Goal: Task Accomplishment & Management: Complete application form

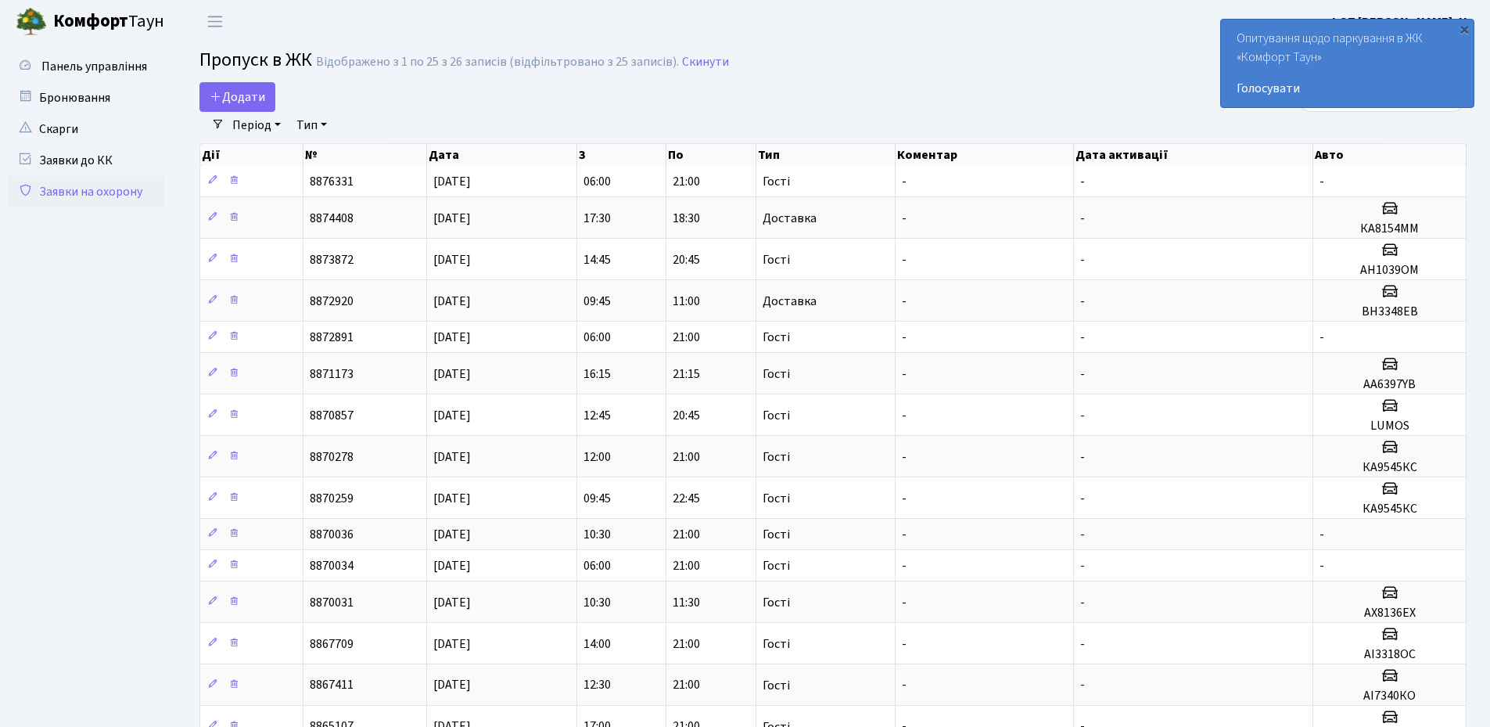
select select "25"
click at [239, 105] on span "Додати" at bounding box center [238, 96] width 56 height 17
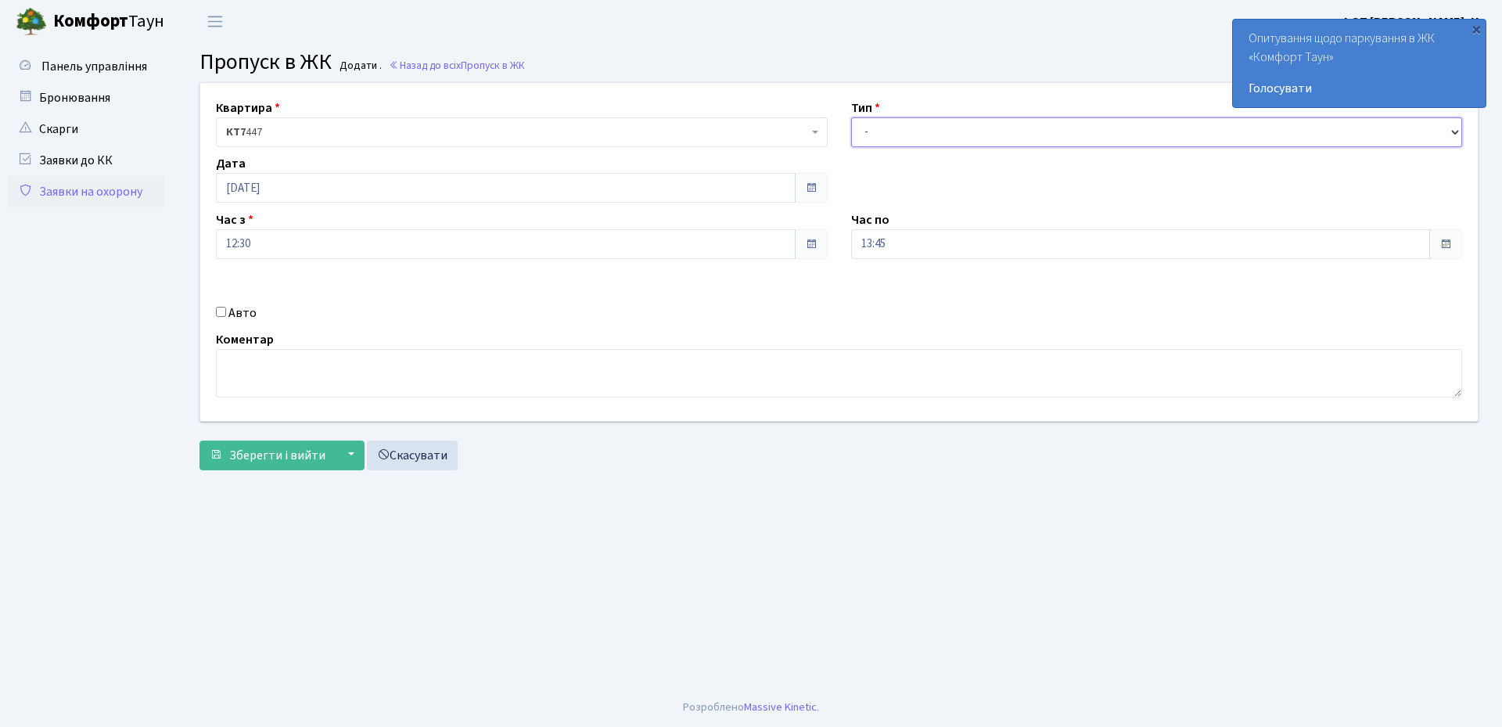
click at [914, 137] on select "- Доставка Таксі Гості Сервіс" at bounding box center [1157, 132] width 612 height 30
select select "3"
click at [851, 117] on select "- Доставка Таксі Гості Сервіс" at bounding box center [1157, 132] width 612 height 30
click at [903, 240] on input "13:45" at bounding box center [1141, 244] width 580 height 30
click at [896, 292] on icon at bounding box center [894, 298] width 42 height 42
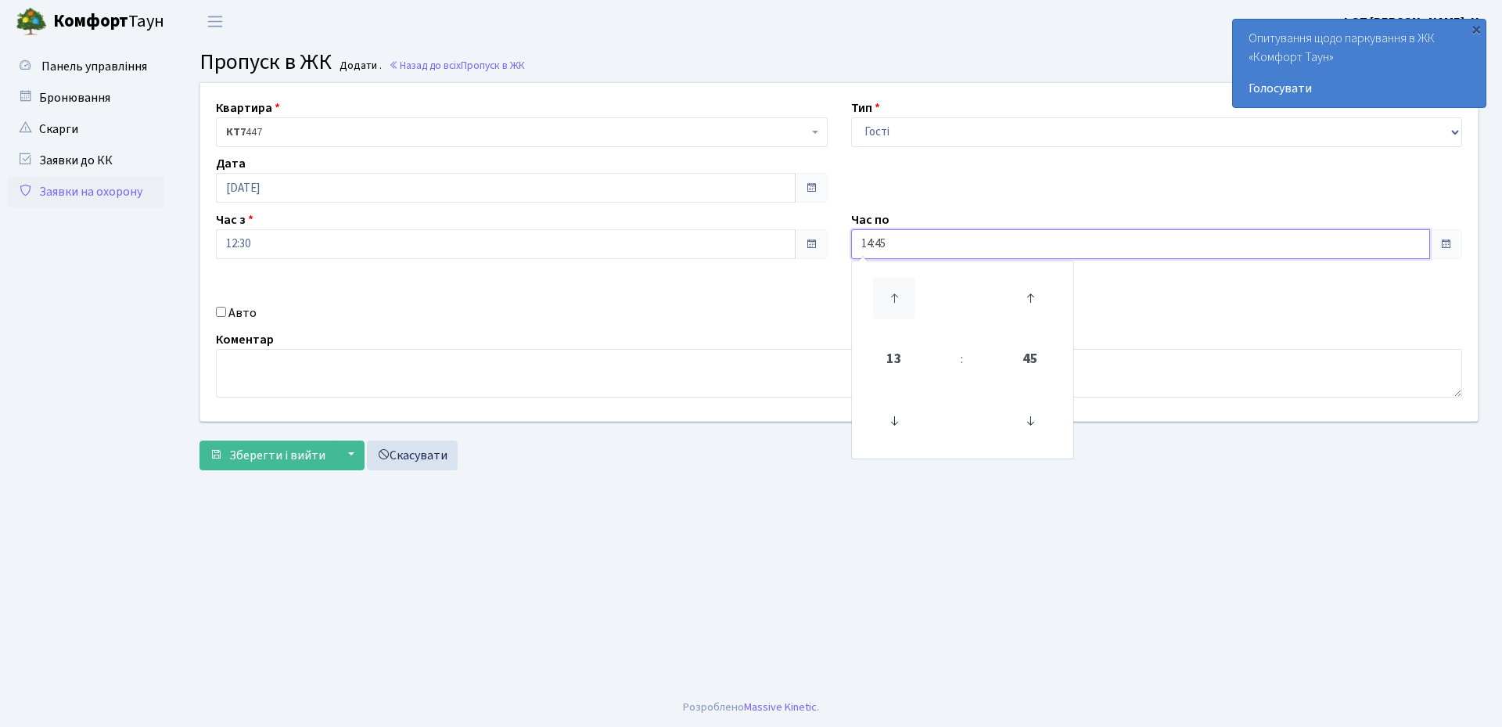
click at [896, 292] on icon at bounding box center [894, 298] width 42 height 42
type input "17:45"
click at [788, 294] on div "Квартира <b>КТ7</b>&nbsp;&nbsp;&nbsp;447 КТ7 447 Тип - Доставка Таксі Гості Сер…" at bounding box center [839, 252] width 1301 height 338
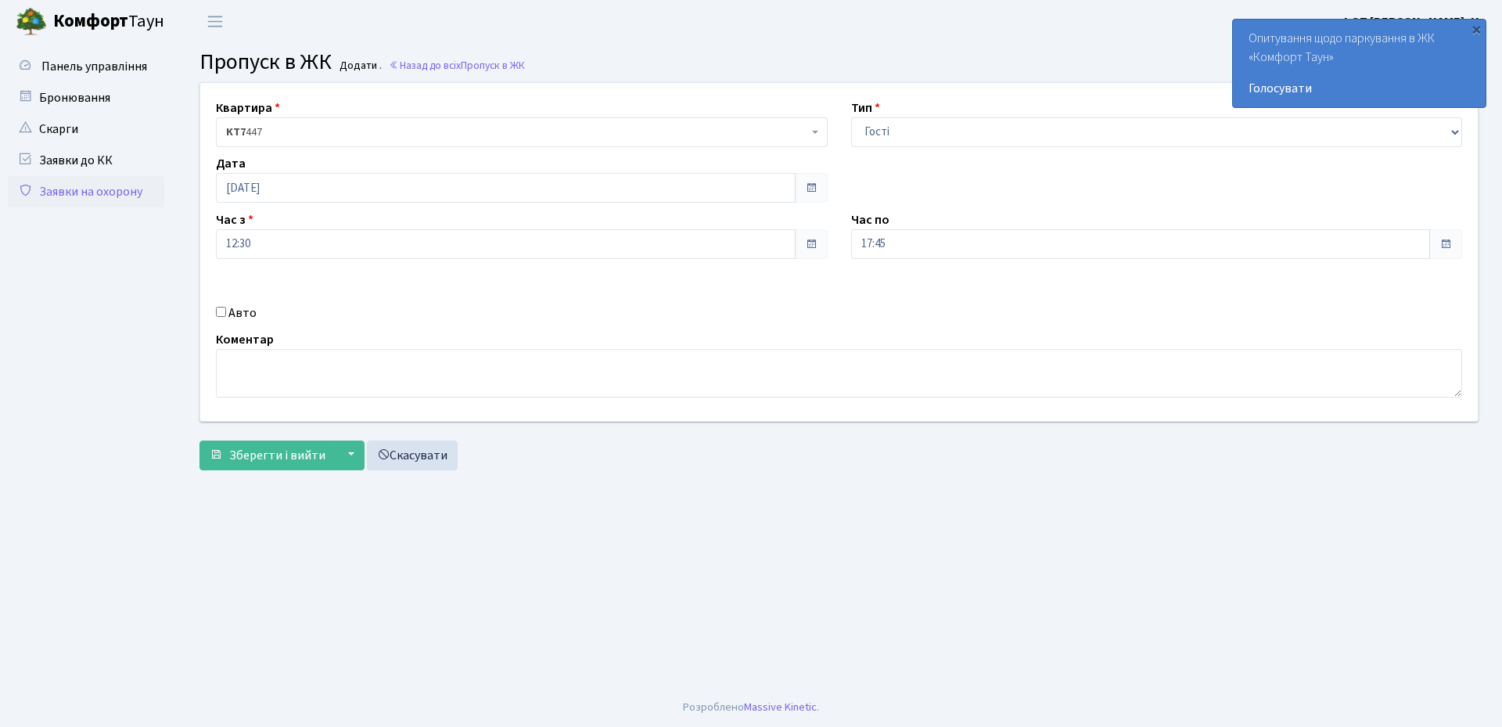
click at [225, 310] on input "Авто" at bounding box center [221, 312] width 10 height 10
checkbox input "true"
paste input "КА8851РВ"
type input "КА8851РВ"
click at [251, 466] on button "Зберегти і вийти" at bounding box center [267, 455] width 136 height 30
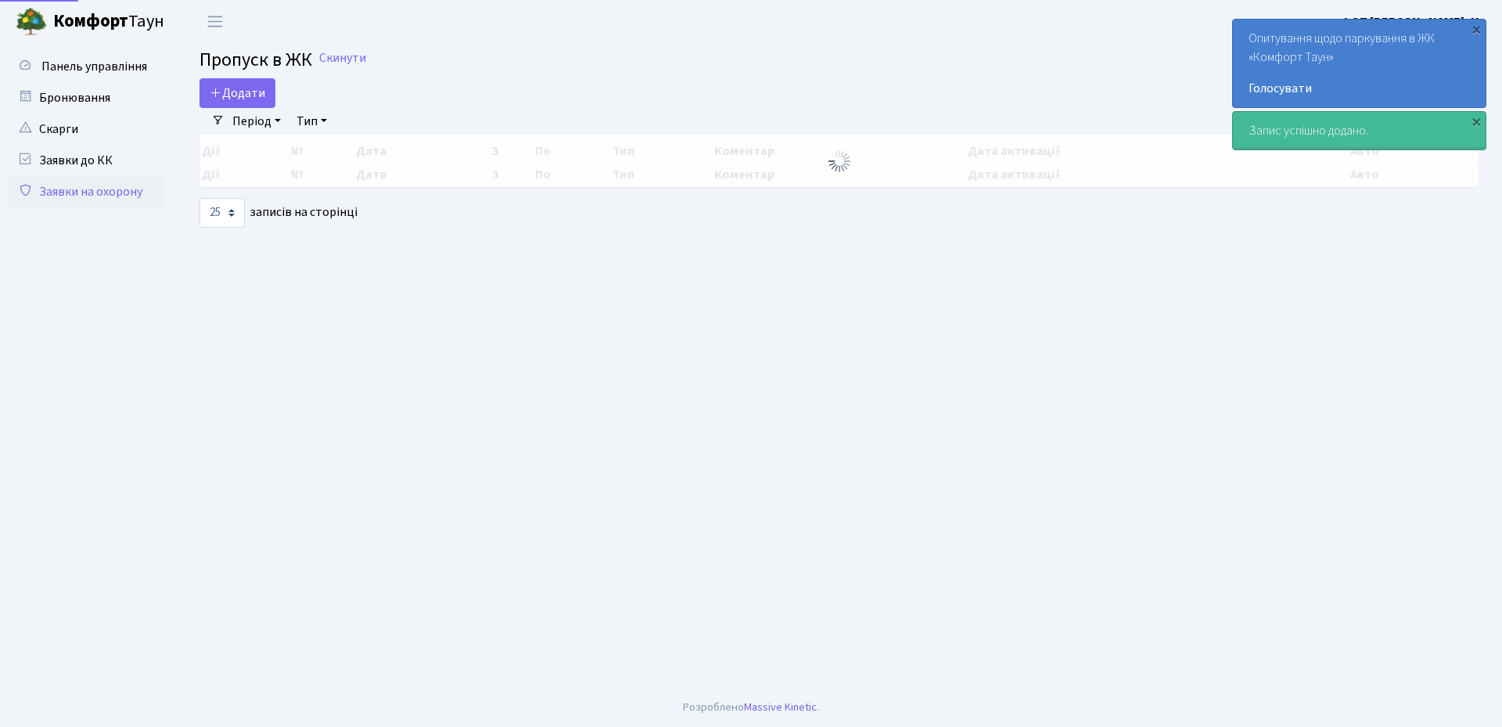
select select "25"
